Goal: Task Accomplishment & Management: Use online tool/utility

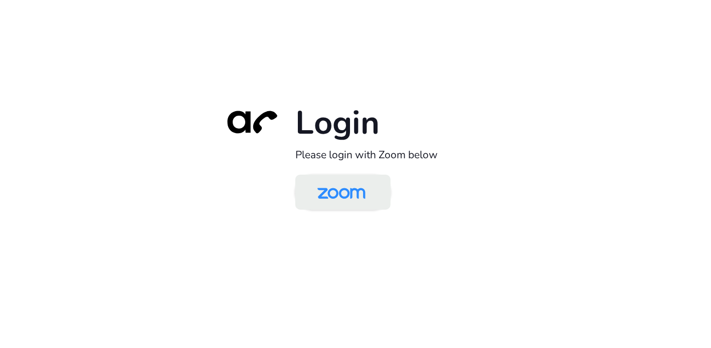
click at [358, 201] on img at bounding box center [341, 193] width 69 height 33
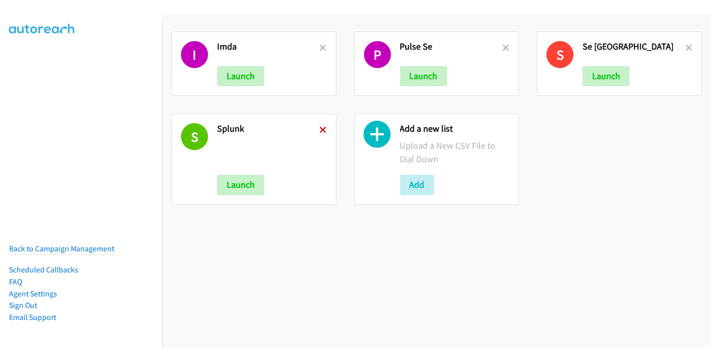
click at [323, 129] on icon at bounding box center [323, 130] width 7 height 7
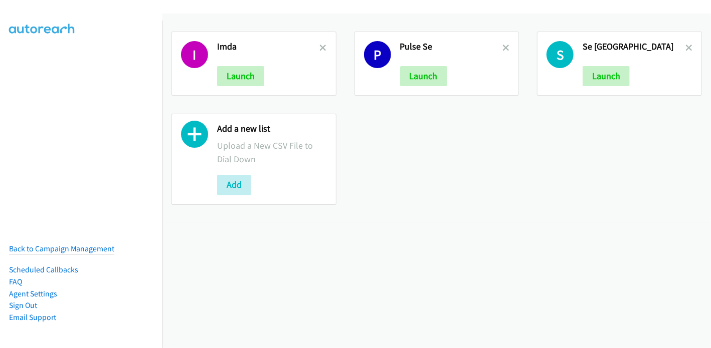
click at [321, 49] on icon at bounding box center [323, 48] width 7 height 7
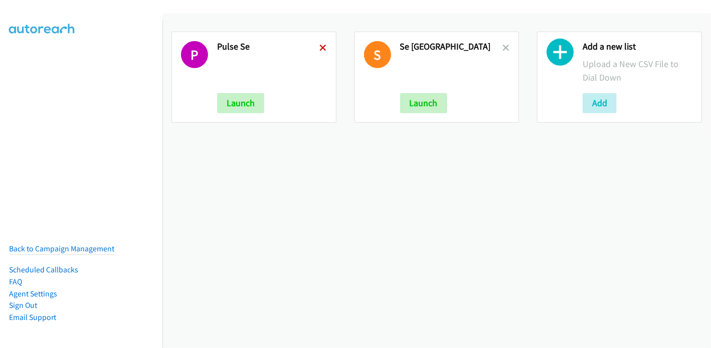
click at [323, 48] on icon at bounding box center [323, 48] width 7 height 7
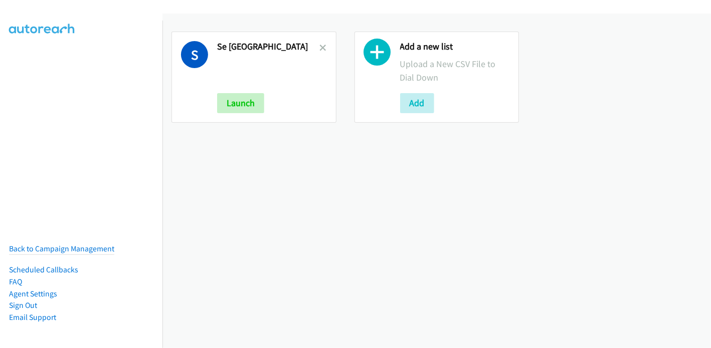
click at [323, 48] on icon at bounding box center [323, 48] width 7 height 7
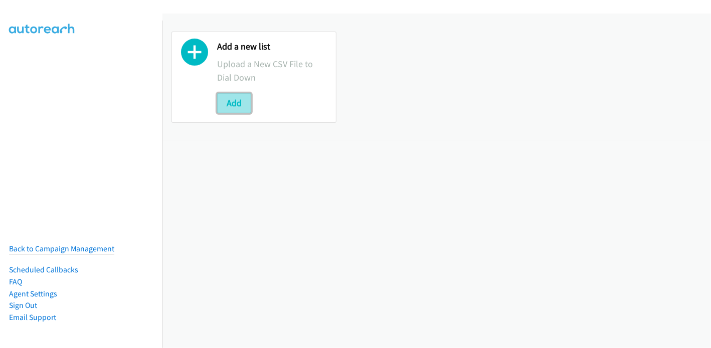
click at [229, 100] on button "Add" at bounding box center [234, 103] width 34 height 20
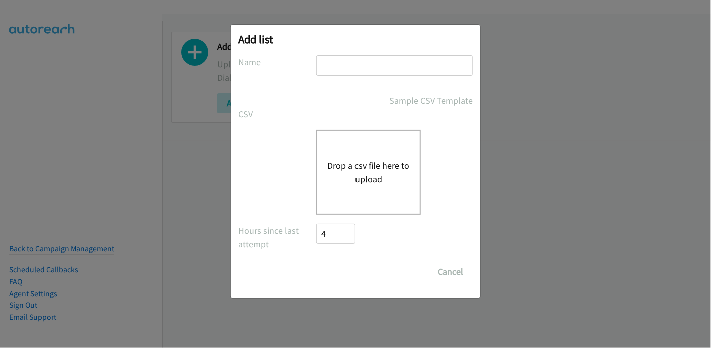
click at [351, 65] on input "text" at bounding box center [394, 65] width 156 height 21
type input "IMDA"
click at [367, 163] on button "Drop a csv file here to upload" at bounding box center [368, 172] width 82 height 27
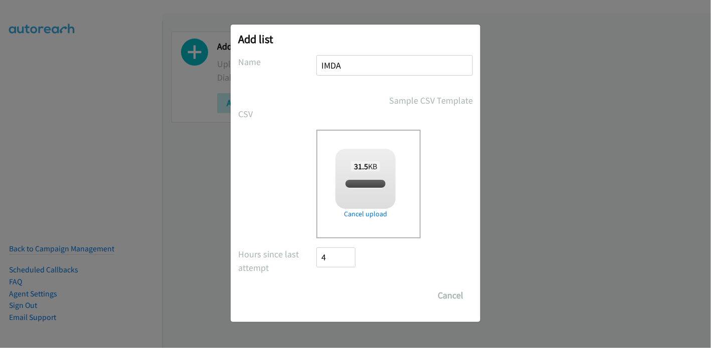
checkbox input "true"
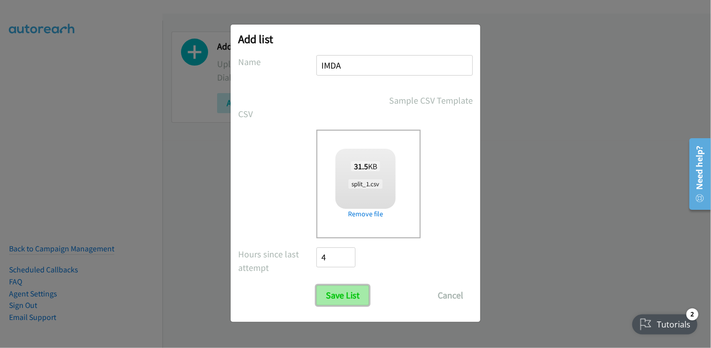
click at [339, 298] on input "Save List" at bounding box center [342, 296] width 53 height 20
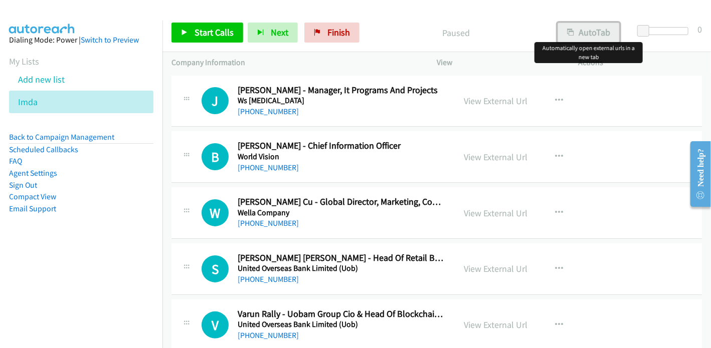
click at [602, 34] on button "AutoTab" at bounding box center [588, 33] width 62 height 20
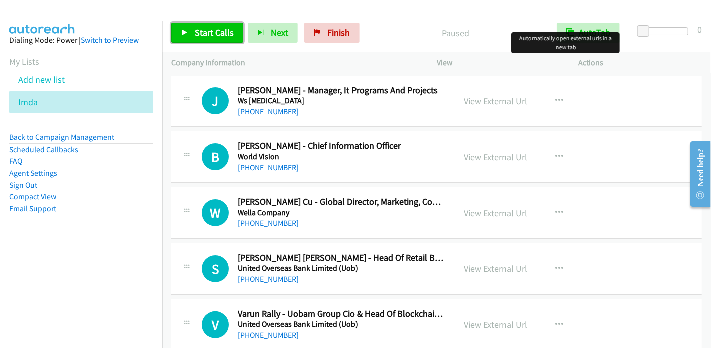
click at [218, 32] on span "Start Calls" at bounding box center [213, 33] width 39 height 12
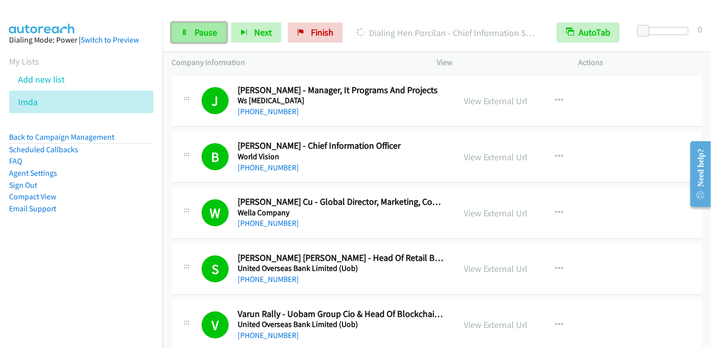
click at [207, 37] on span "Pause" at bounding box center [205, 33] width 23 height 12
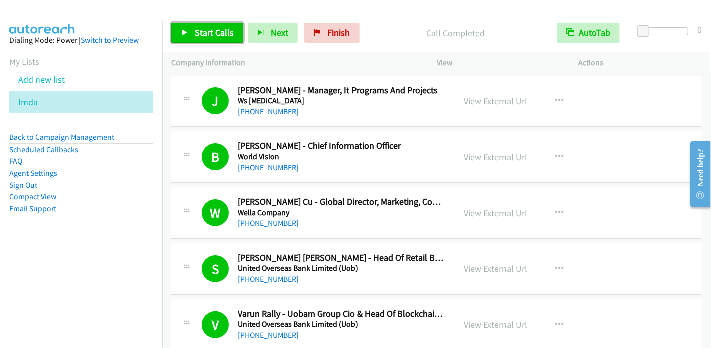
click at [198, 32] on span "Start Calls" at bounding box center [213, 33] width 39 height 12
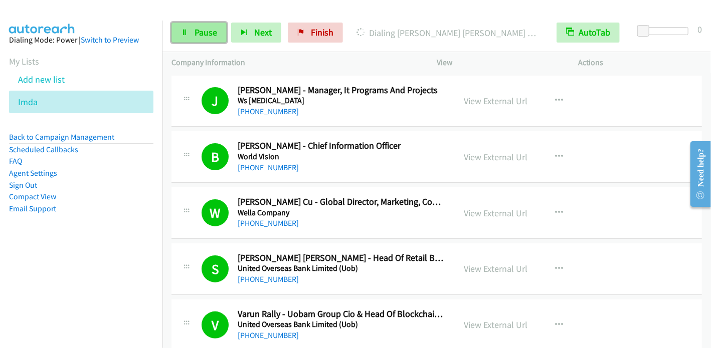
click at [204, 32] on span "Pause" at bounding box center [205, 33] width 23 height 12
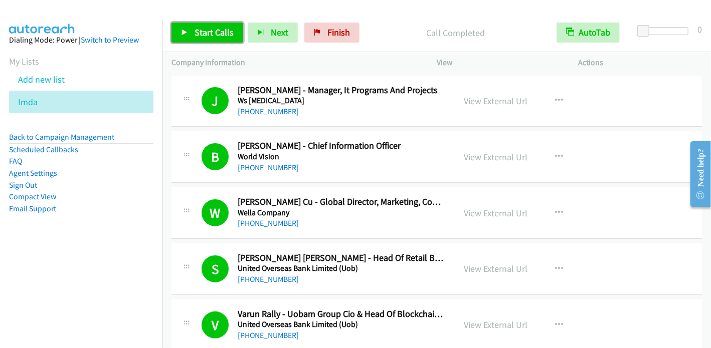
click at [206, 33] on span "Start Calls" at bounding box center [213, 33] width 39 height 12
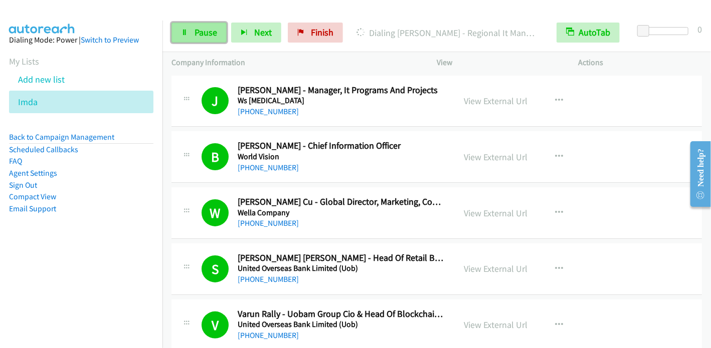
click at [202, 34] on span "Pause" at bounding box center [205, 33] width 23 height 12
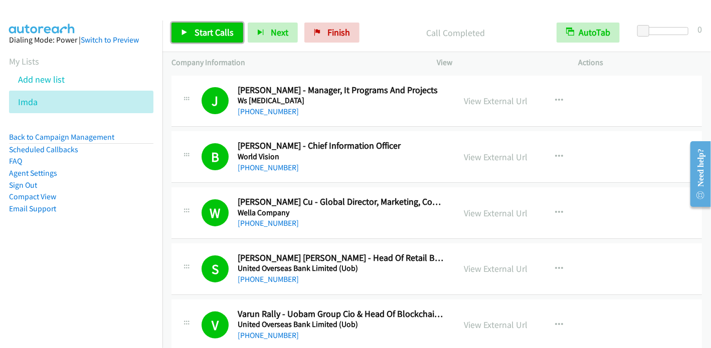
click at [201, 36] on span "Start Calls" at bounding box center [213, 33] width 39 height 12
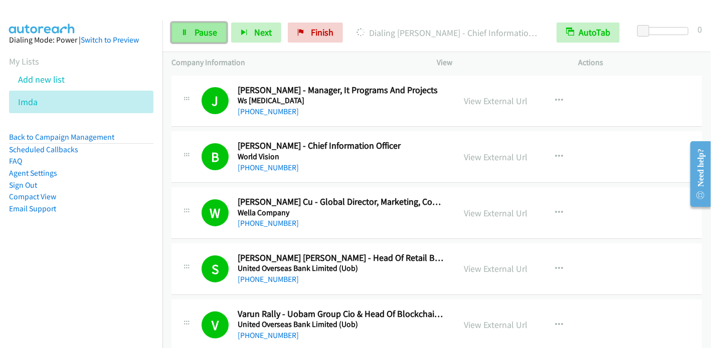
click at [203, 27] on span "Pause" at bounding box center [205, 33] width 23 height 12
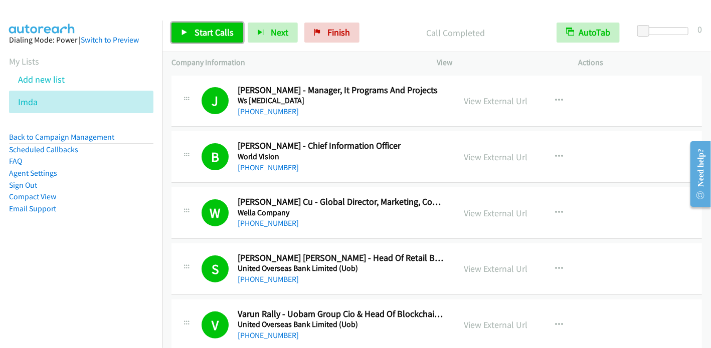
click at [221, 35] on span "Start Calls" at bounding box center [213, 33] width 39 height 12
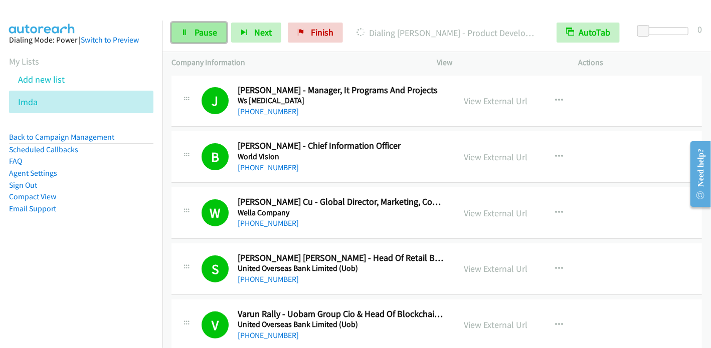
click at [197, 27] on span "Pause" at bounding box center [205, 33] width 23 height 12
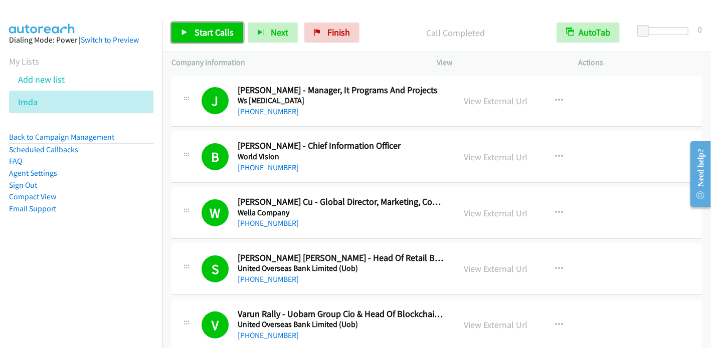
click at [212, 32] on span "Start Calls" at bounding box center [213, 33] width 39 height 12
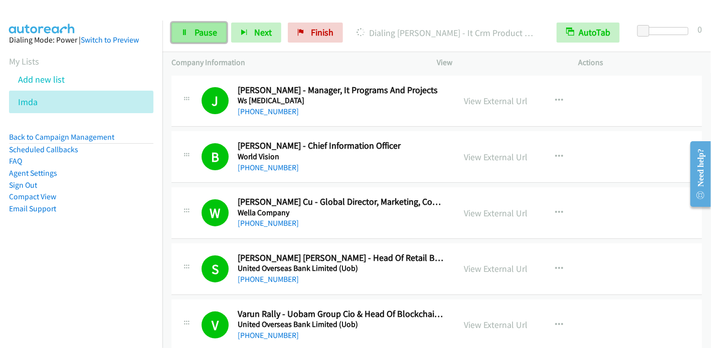
click at [207, 28] on span "Pause" at bounding box center [205, 33] width 23 height 12
